Goal: Information Seeking & Learning: Learn about a topic

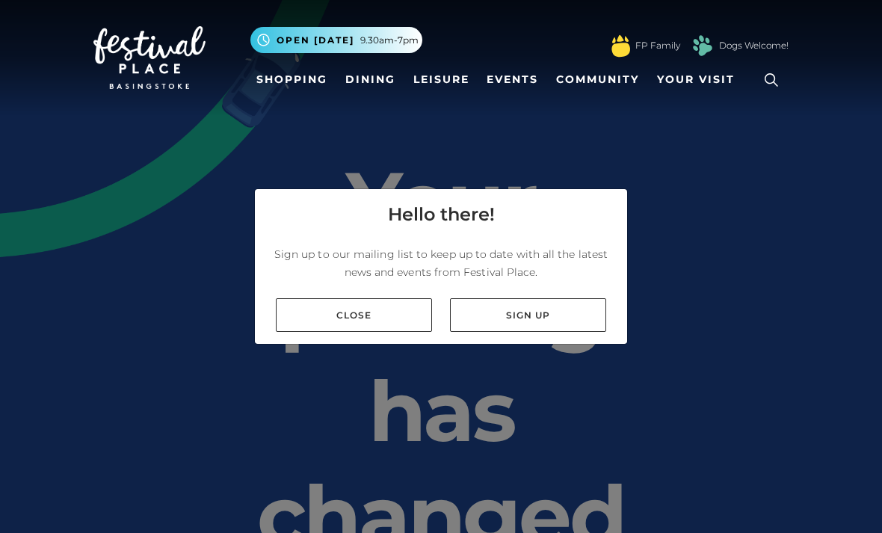
click at [363, 332] on link "Close" at bounding box center [354, 315] width 156 height 34
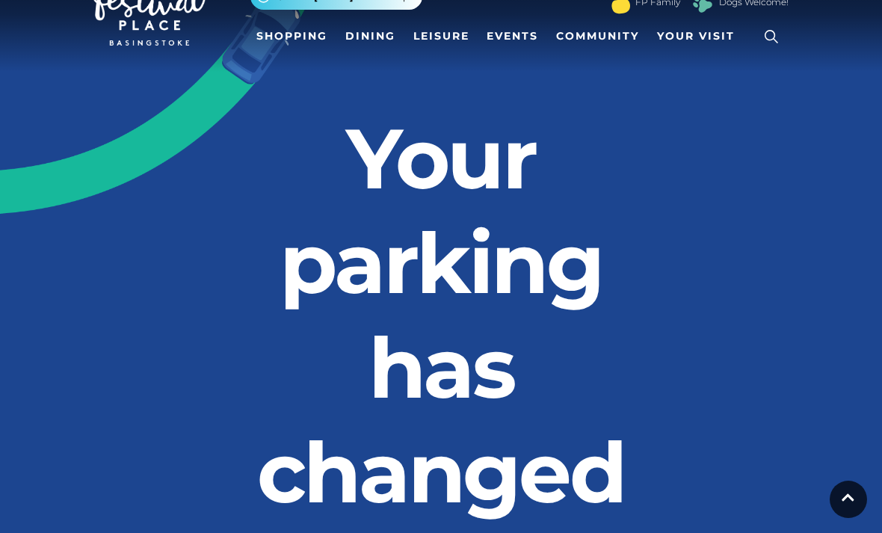
scroll to position [44, 0]
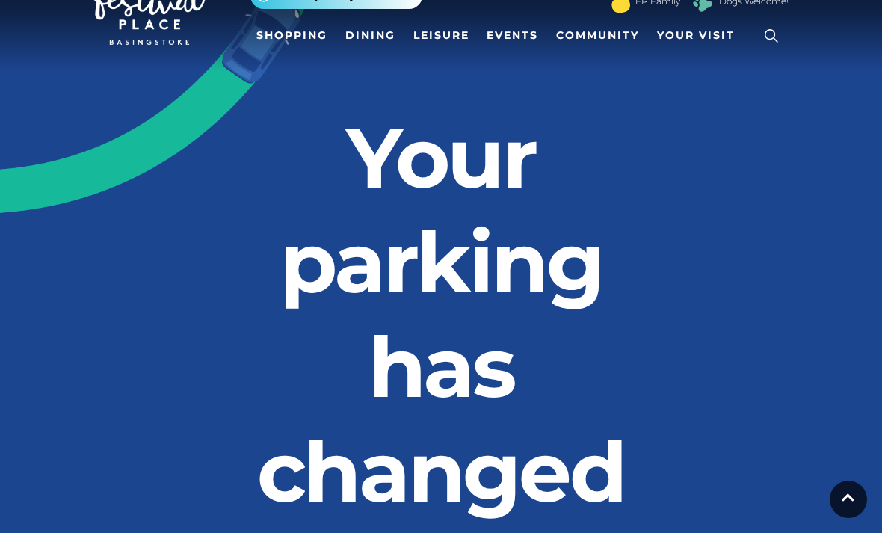
click at [521, 38] on link "Events" at bounding box center [512, 36] width 64 height 28
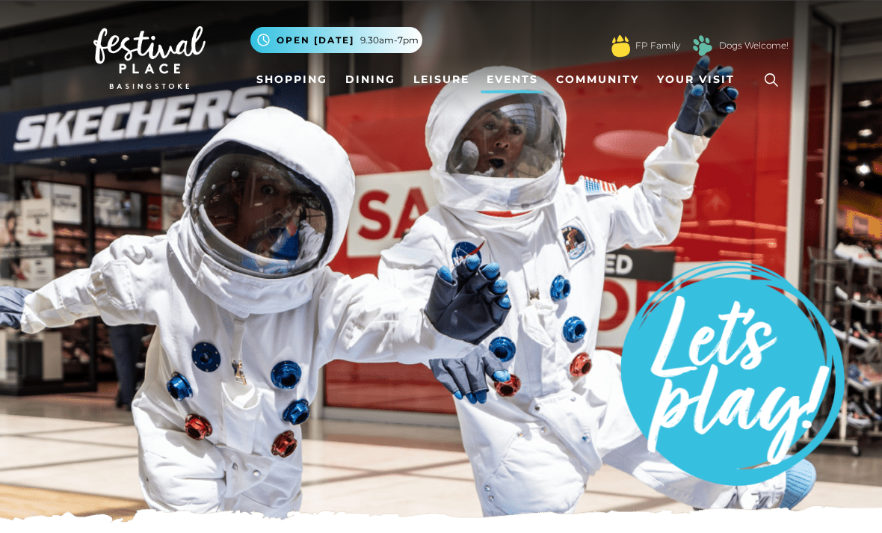
click at [505, 82] on link "Events" at bounding box center [512, 80] width 64 height 28
click at [605, 83] on link "Community" at bounding box center [597, 80] width 95 height 28
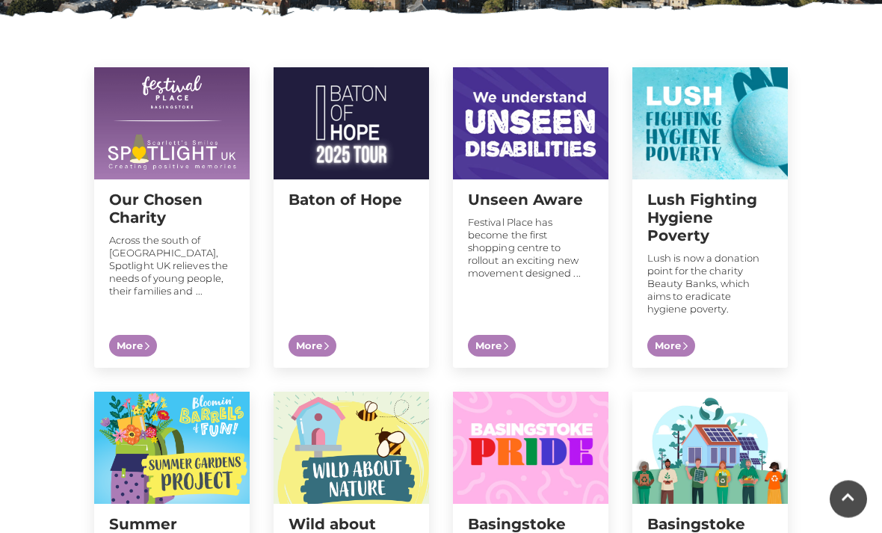
scroll to position [504, 0]
click at [356, 207] on h2 "Baton of Hope" at bounding box center [351, 200] width 126 height 18
click at [310, 335] on span "More" at bounding box center [312, 346] width 48 height 22
click at [309, 335] on span "More" at bounding box center [312, 346] width 48 height 22
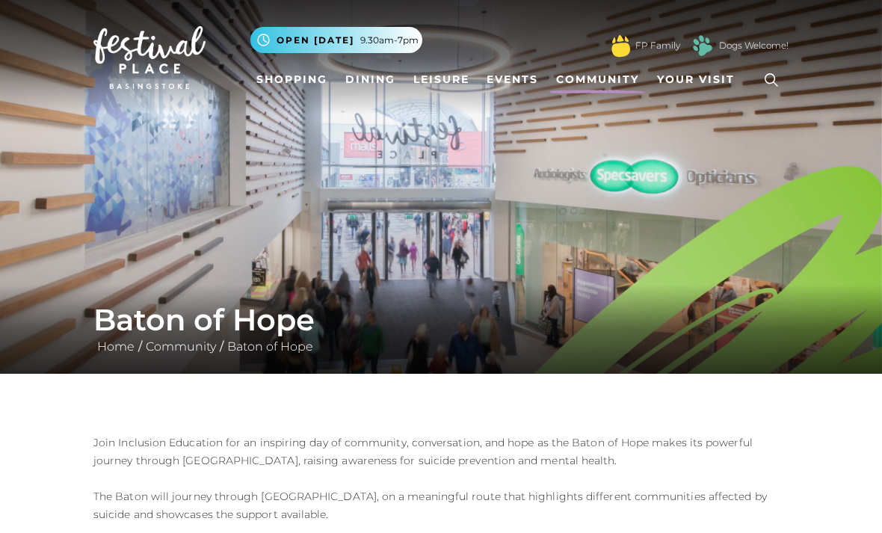
click at [351, 111] on nav "Toggle navigation .st5{fill:none;stroke:#FFFFFF;stroke-width:2.29;stroke-miterl…" at bounding box center [441, 57] width 882 height 115
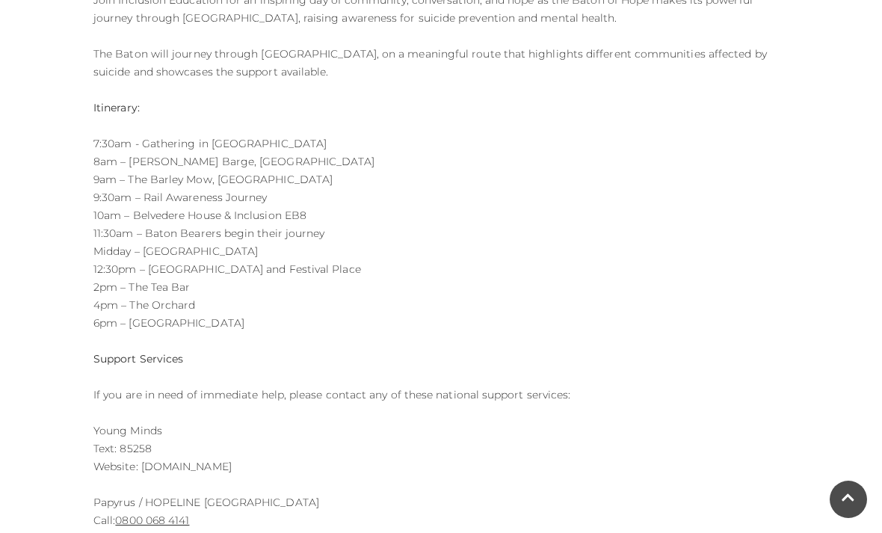
scroll to position [444, 0]
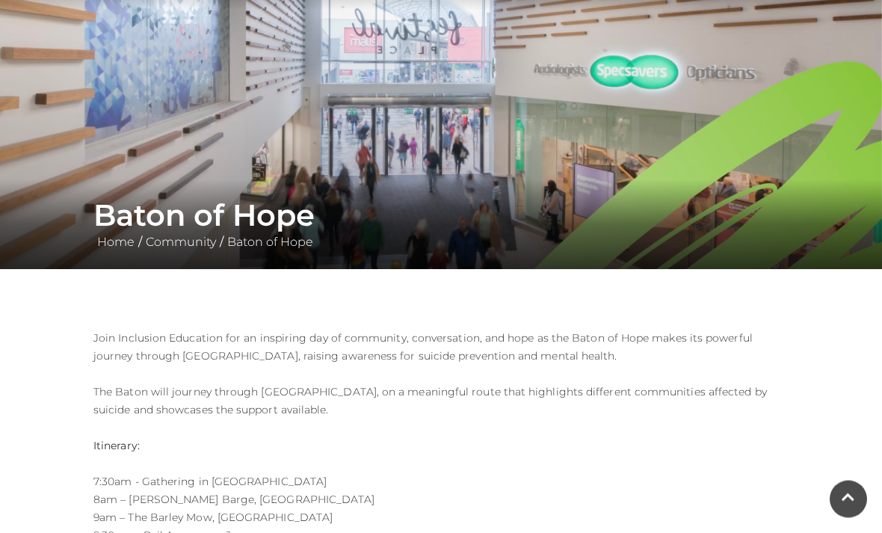
scroll to position [0, 0]
